Goal: Transaction & Acquisition: Download file/media

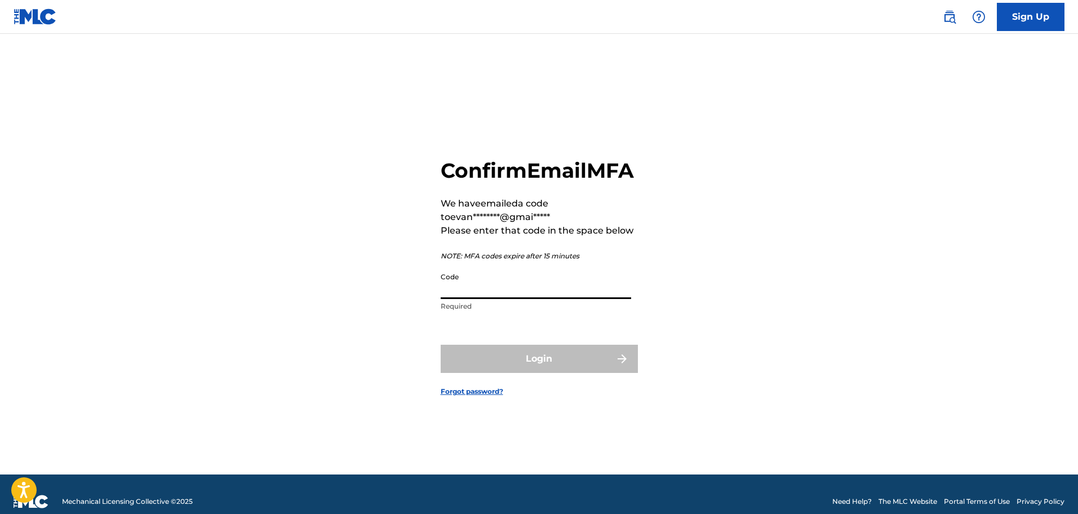
click at [483, 297] on input "Code" at bounding box center [536, 283] width 191 height 32
paste input "593524"
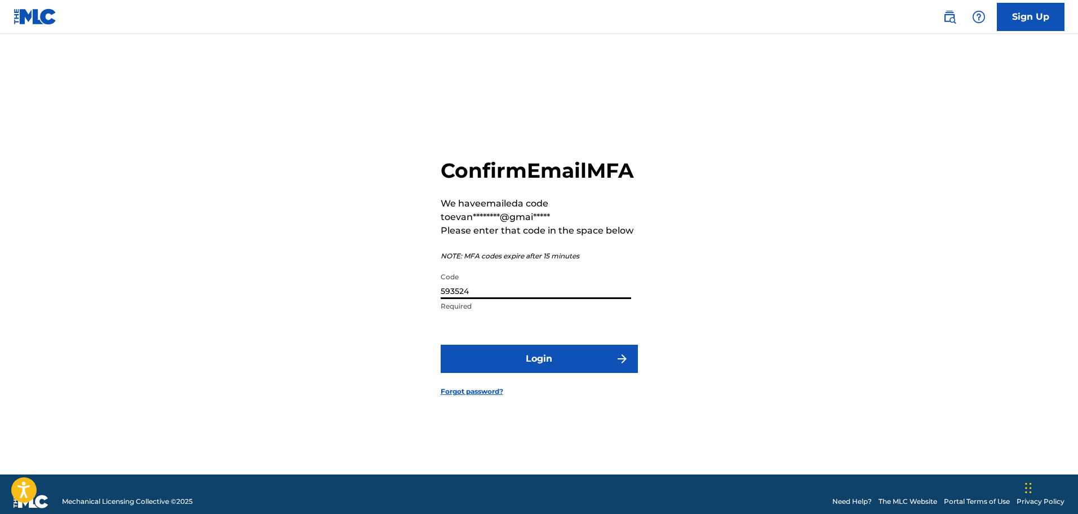
type input "593524"
click at [494, 364] on button "Login" at bounding box center [539, 358] width 197 height 28
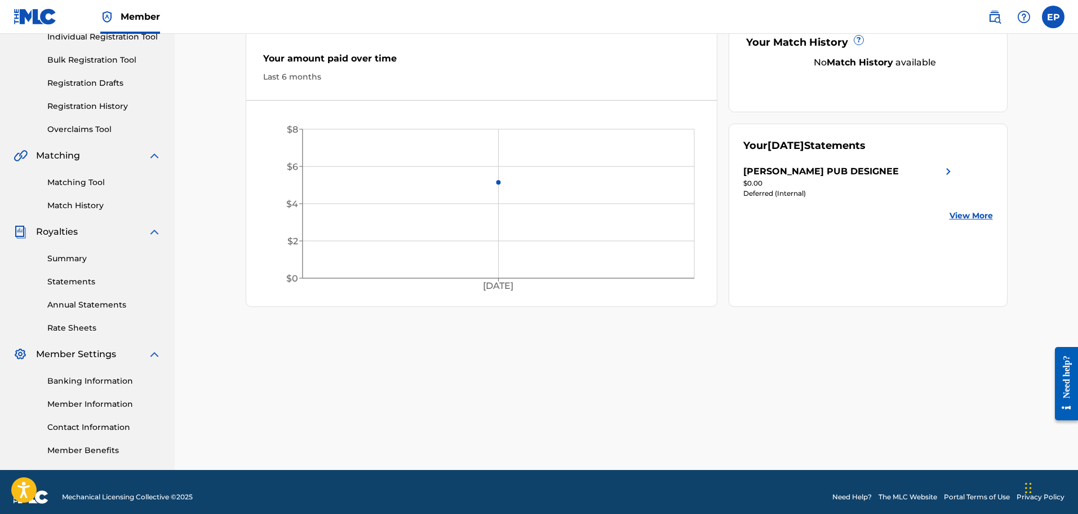
scroll to position [162, 0]
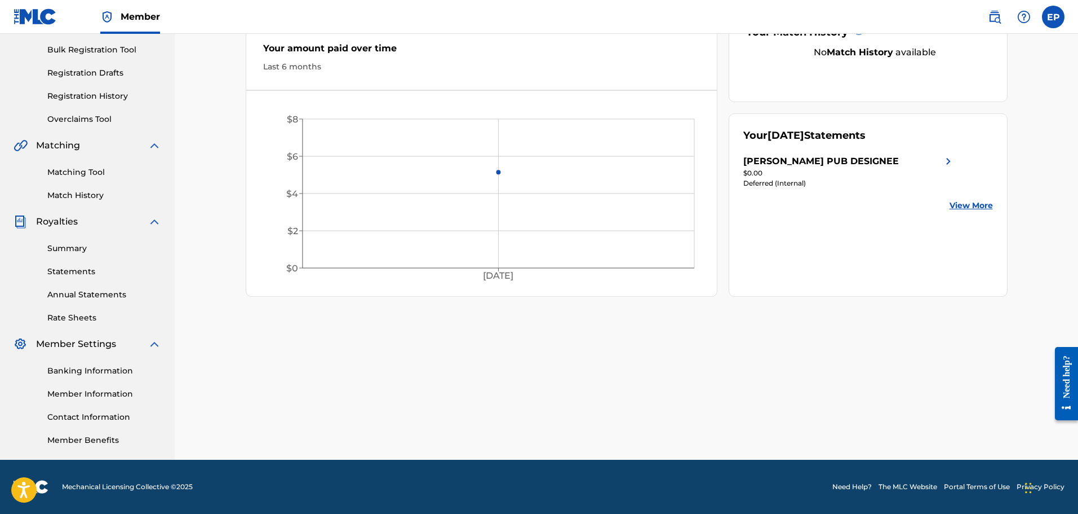
click at [76, 320] on link "Rate Sheets" at bounding box center [104, 318] width 114 height 12
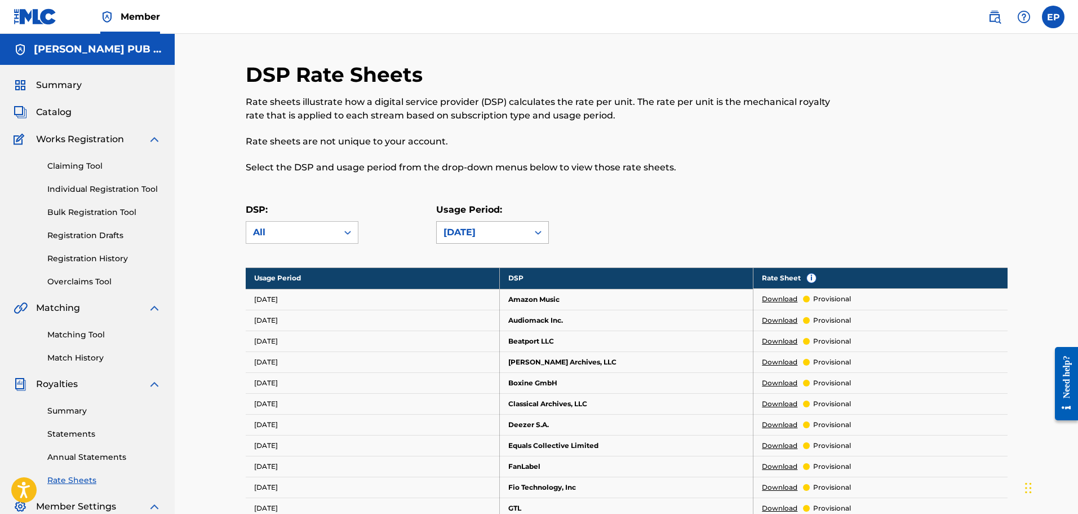
click at [461, 232] on div "[DATE]" at bounding box center [483, 232] width 78 height 14
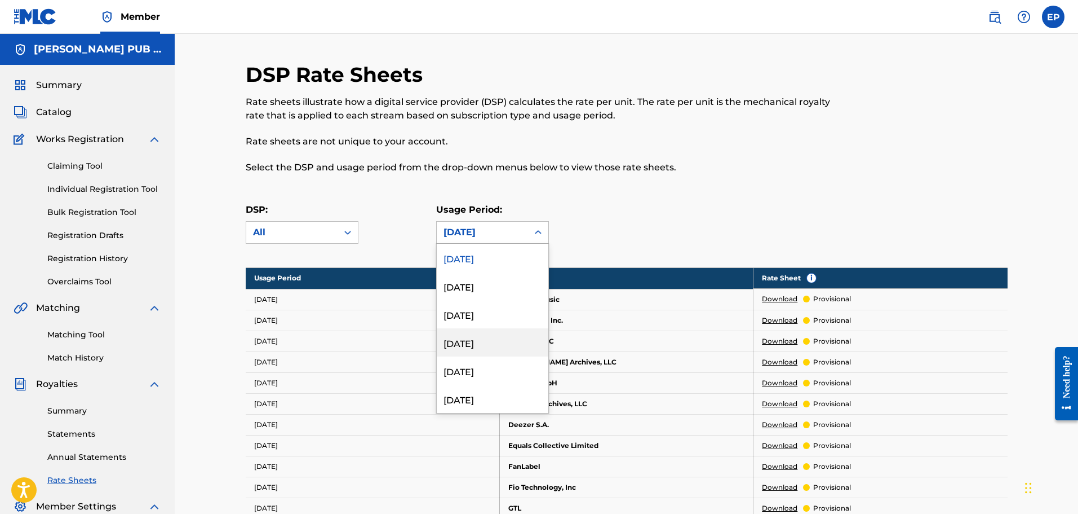
click at [474, 345] on div "[DATE]" at bounding box center [493, 342] width 112 height 28
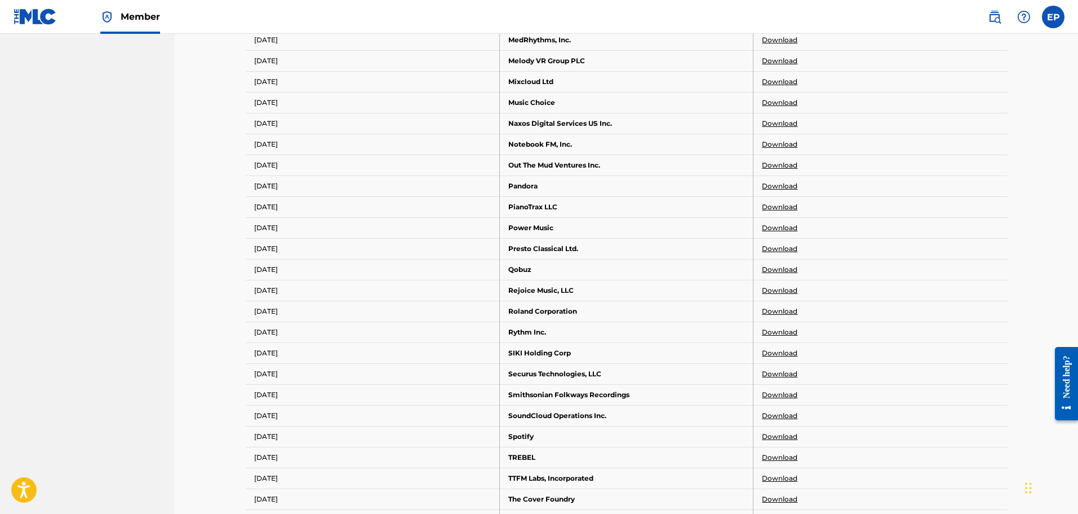
scroll to position [958, 0]
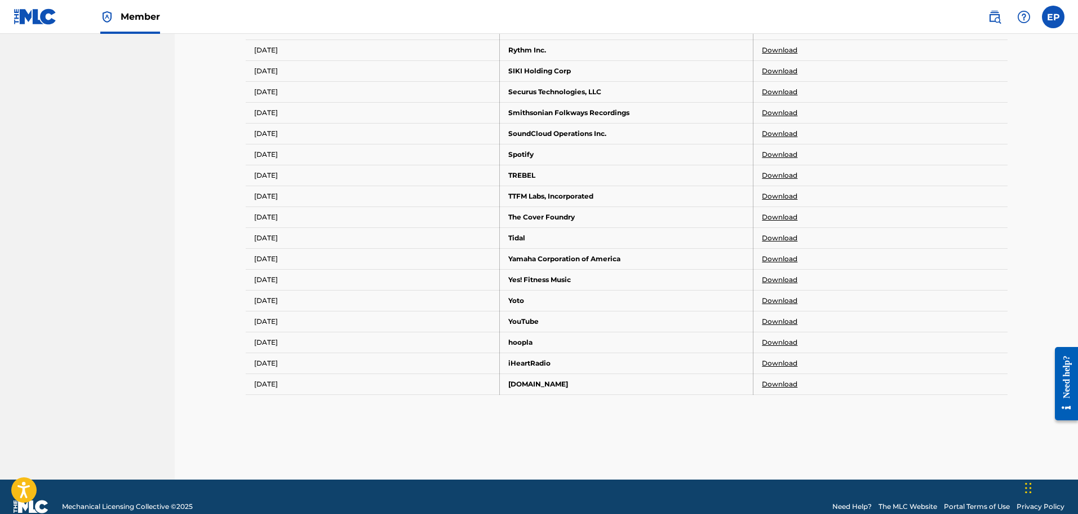
click at [778, 154] on link "Download" at bounding box center [780, 154] width 36 height 10
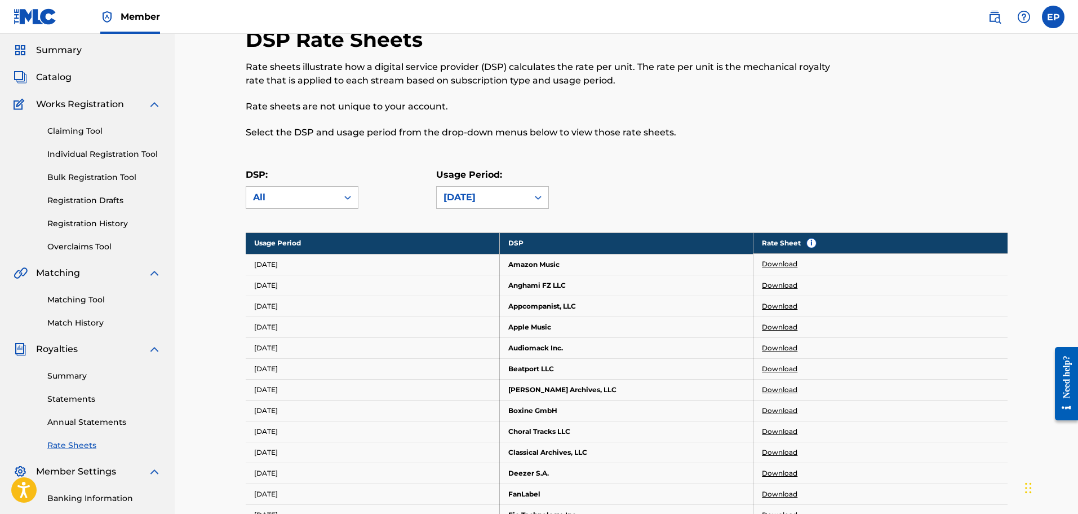
scroll to position [0, 0]
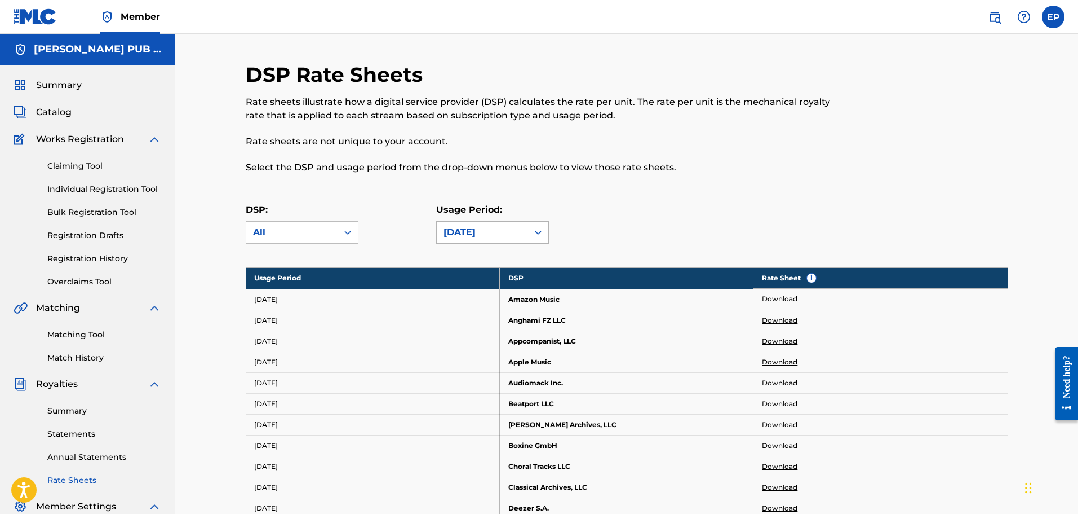
click at [476, 235] on div "[DATE]" at bounding box center [483, 232] width 78 height 14
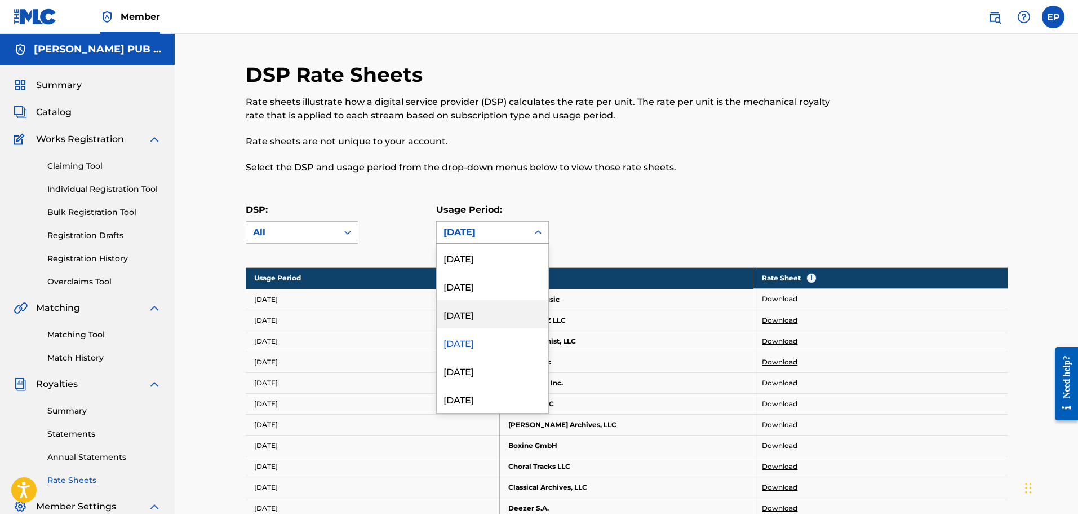
click at [470, 316] on div "[DATE]" at bounding box center [493, 314] width 112 height 28
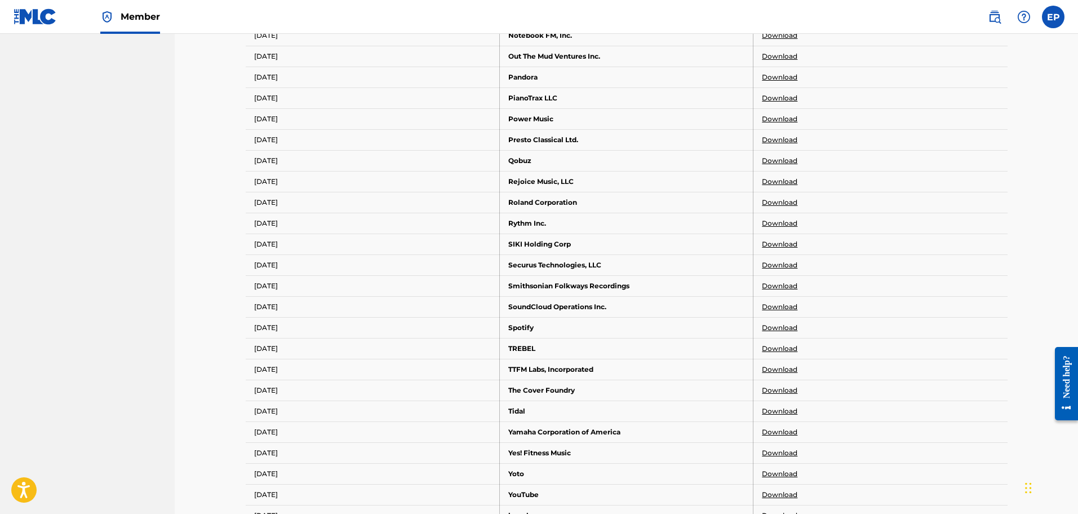
scroll to position [846, 0]
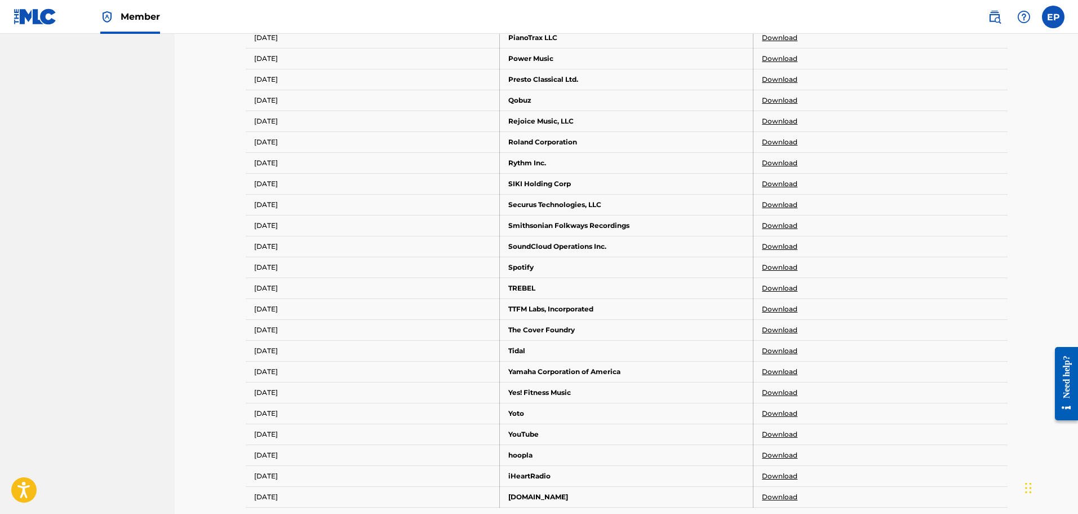
click at [780, 270] on link "Download" at bounding box center [780, 267] width 36 height 10
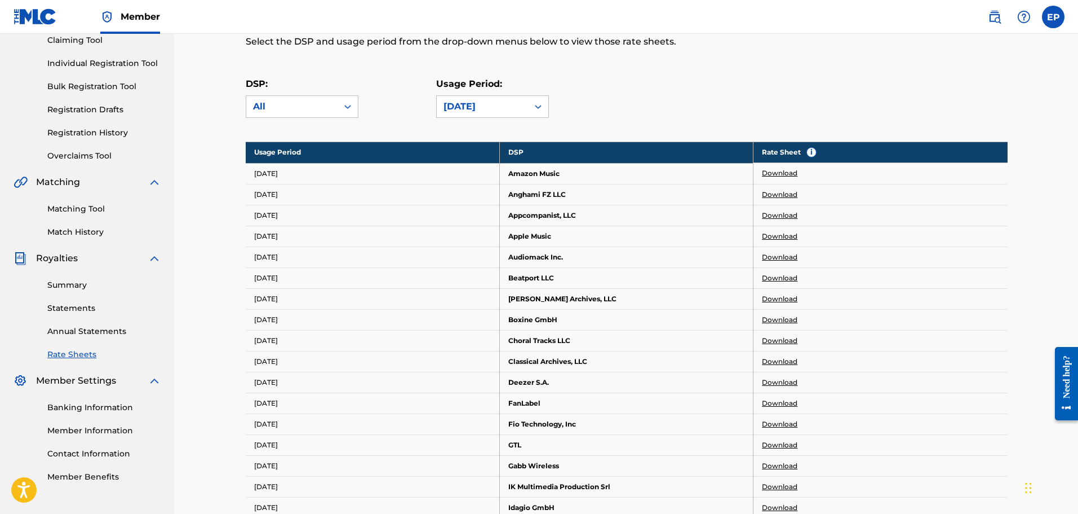
scroll to position [0, 0]
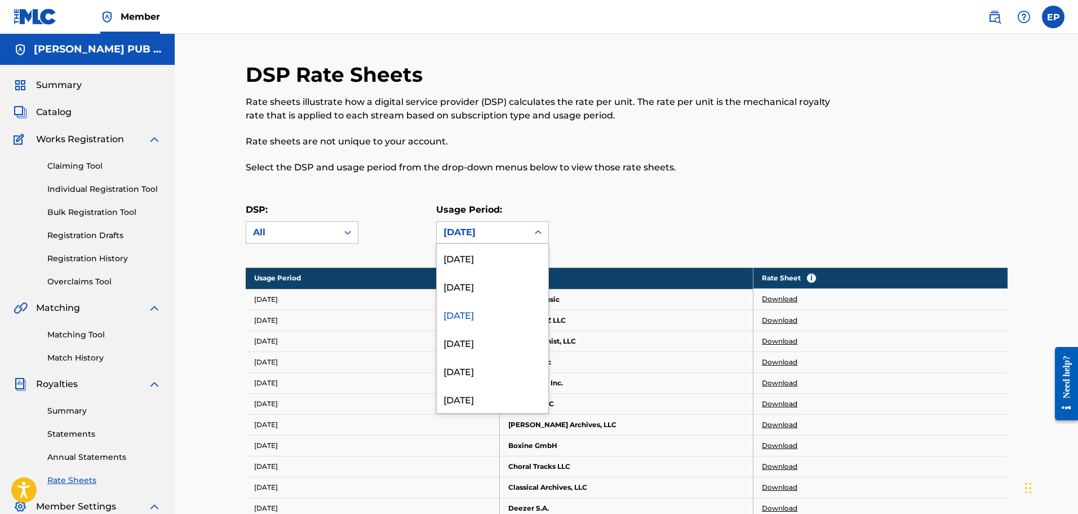
click at [458, 233] on div "[DATE]" at bounding box center [483, 232] width 78 height 14
click at [463, 287] on div "[DATE]" at bounding box center [493, 286] width 112 height 28
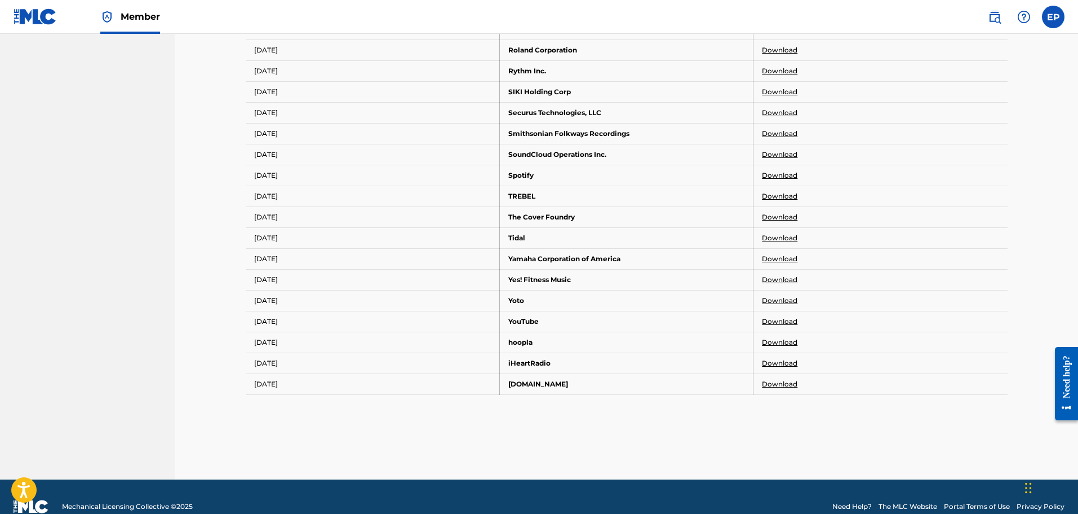
scroll to position [902, 0]
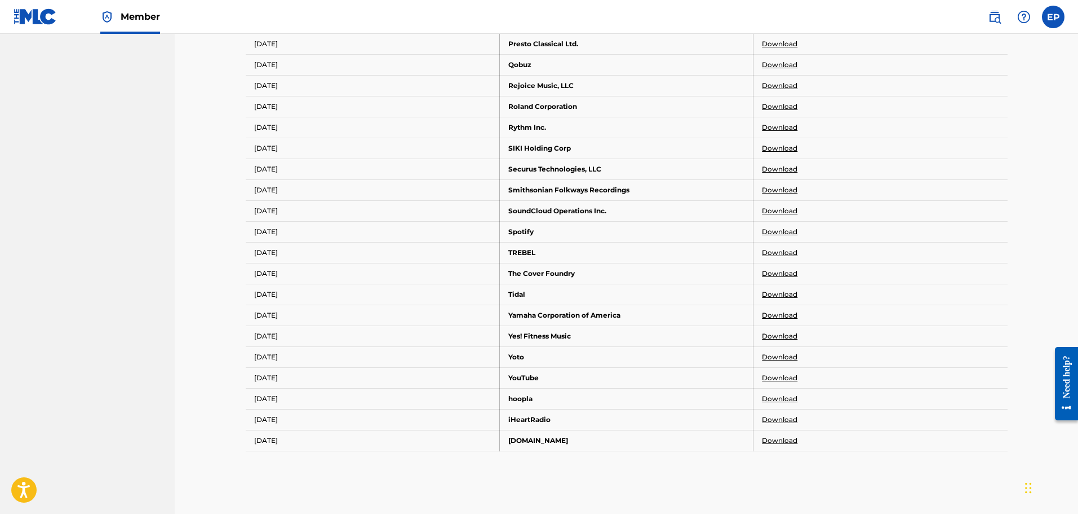
click at [772, 232] on link "Download" at bounding box center [780, 232] width 36 height 10
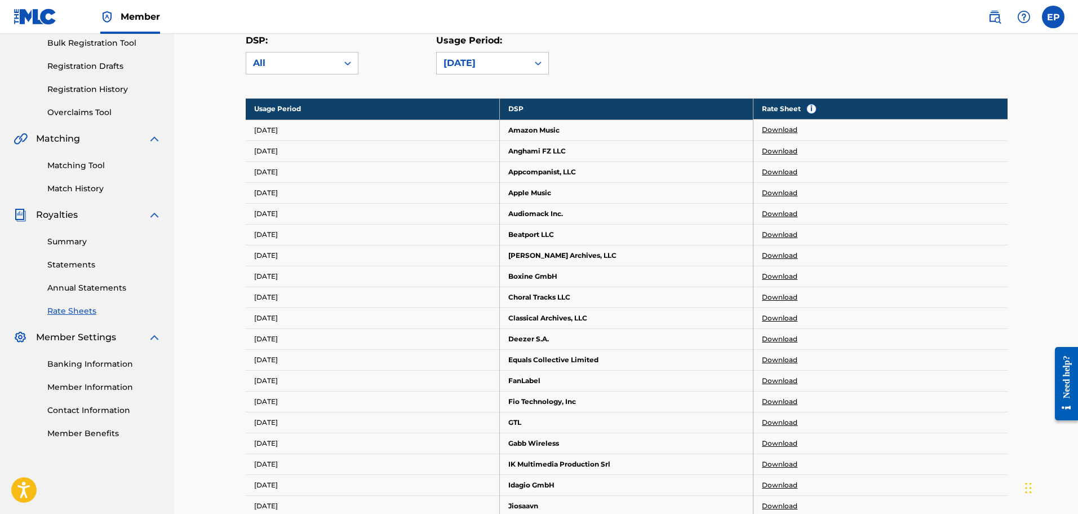
scroll to position [0, 0]
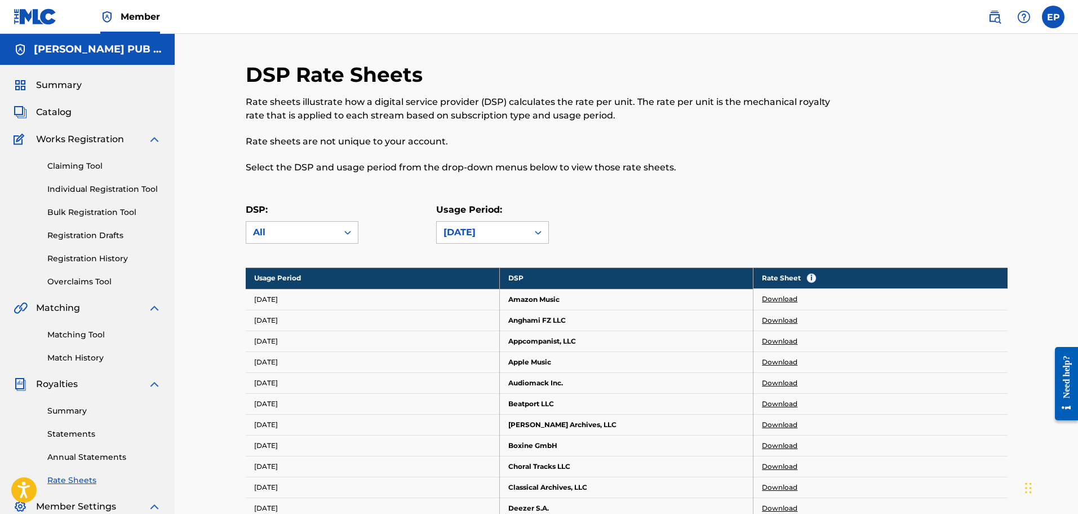
click at [474, 244] on div "DSP: All Usage Period: [DATE]" at bounding box center [627, 228] width 762 height 51
click at [472, 232] on div "[DATE]" at bounding box center [483, 232] width 78 height 14
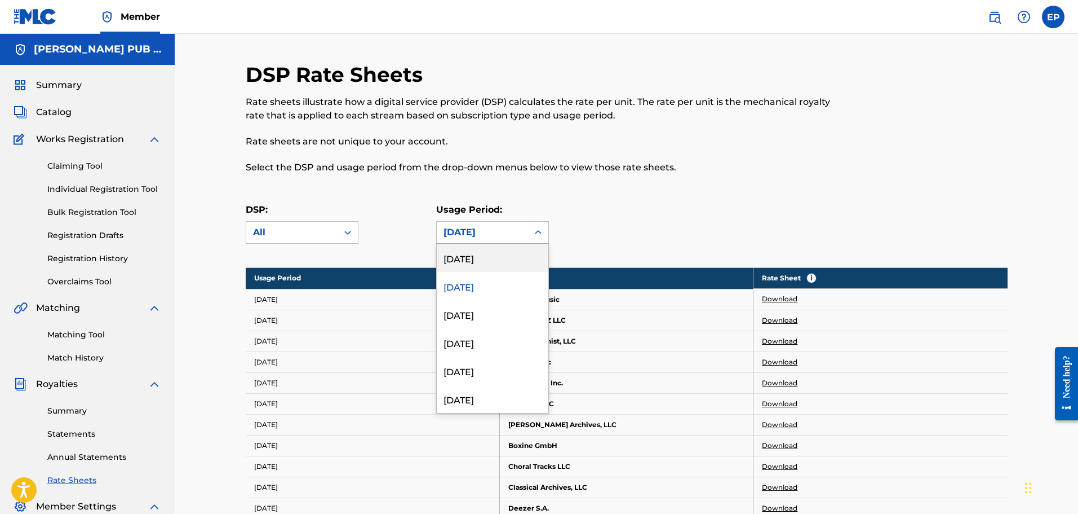
click at [472, 256] on div "[DATE]" at bounding box center [493, 258] width 112 height 28
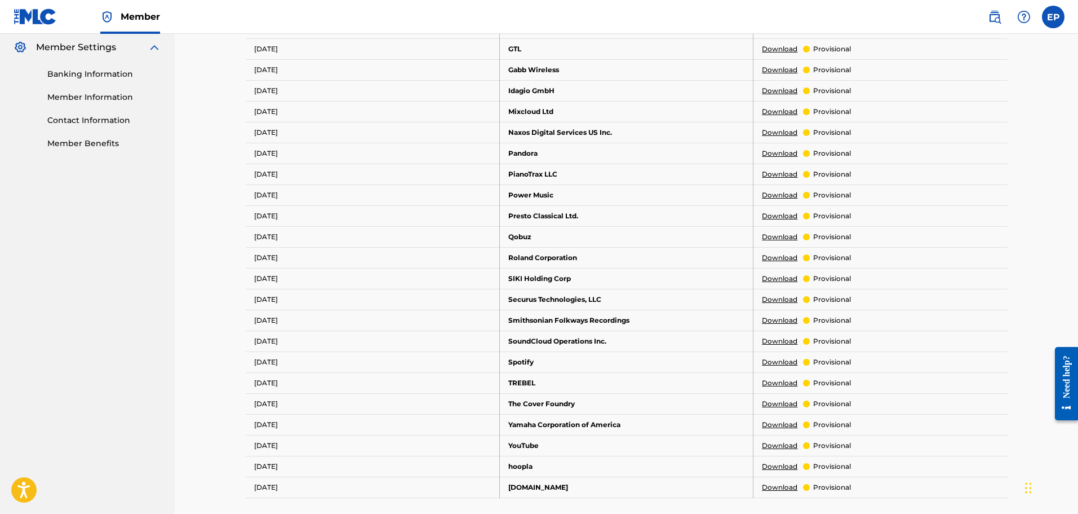
scroll to position [609, 0]
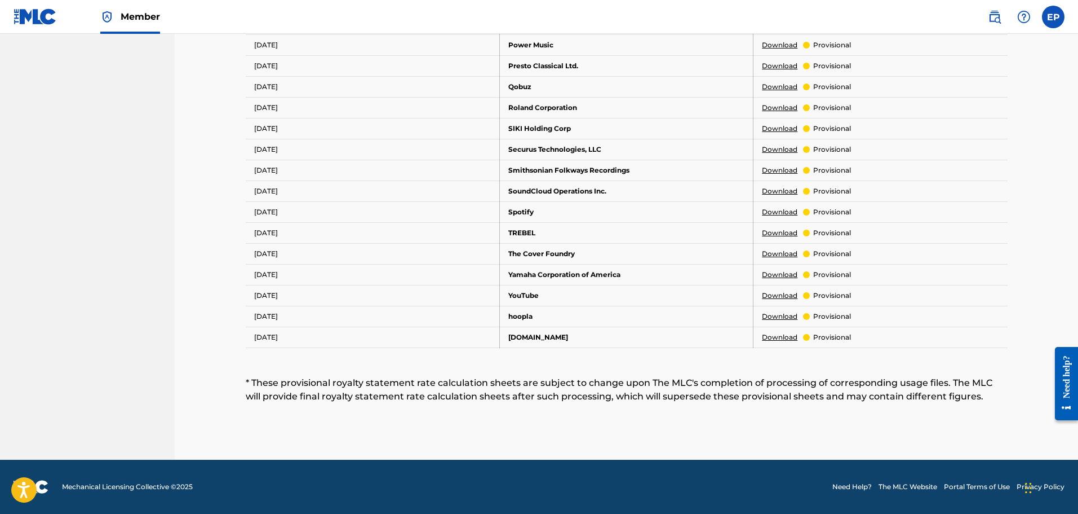
click at [780, 210] on link "Download" at bounding box center [780, 212] width 36 height 10
